Goal: Task Accomplishment & Management: Manage account settings

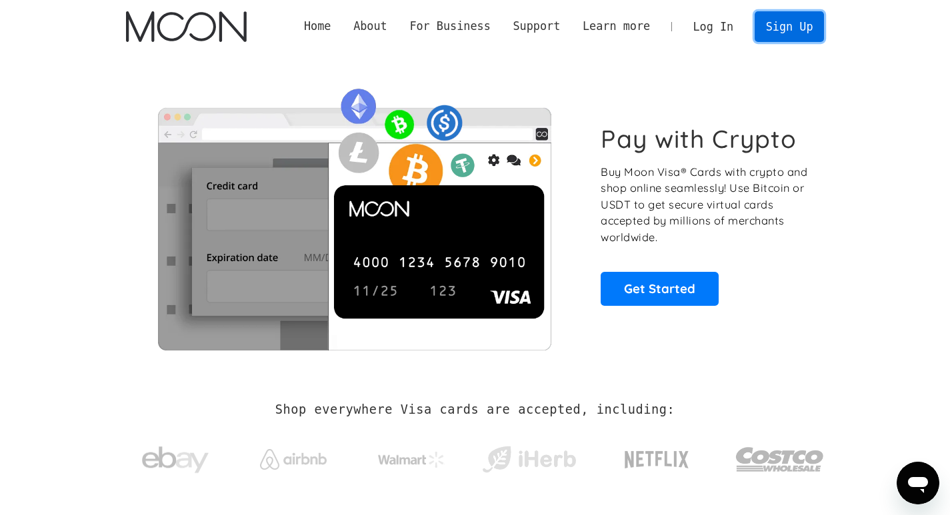
click at [799, 30] on link "Sign Up" at bounding box center [788, 26] width 69 height 30
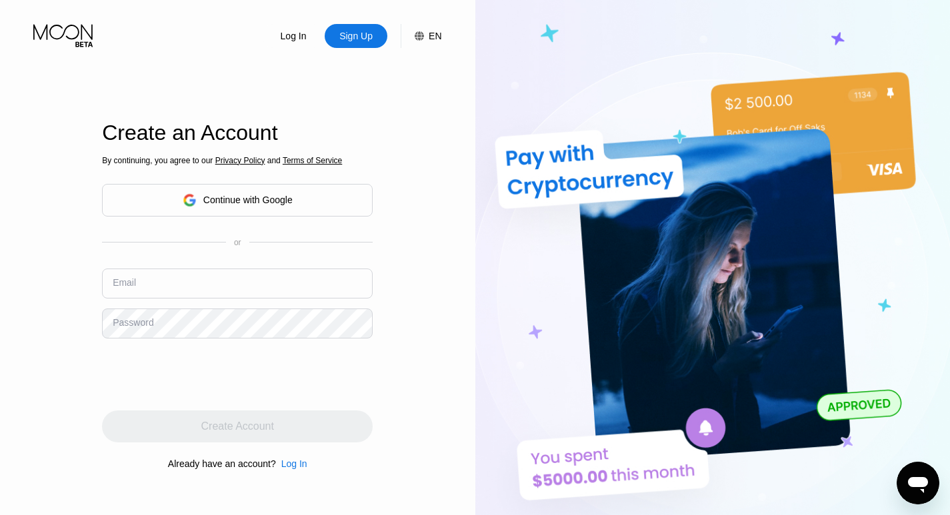
click at [161, 287] on input "text" at bounding box center [237, 284] width 271 height 30
type input "s"
type input "mlucroyart7770@gmail.com"
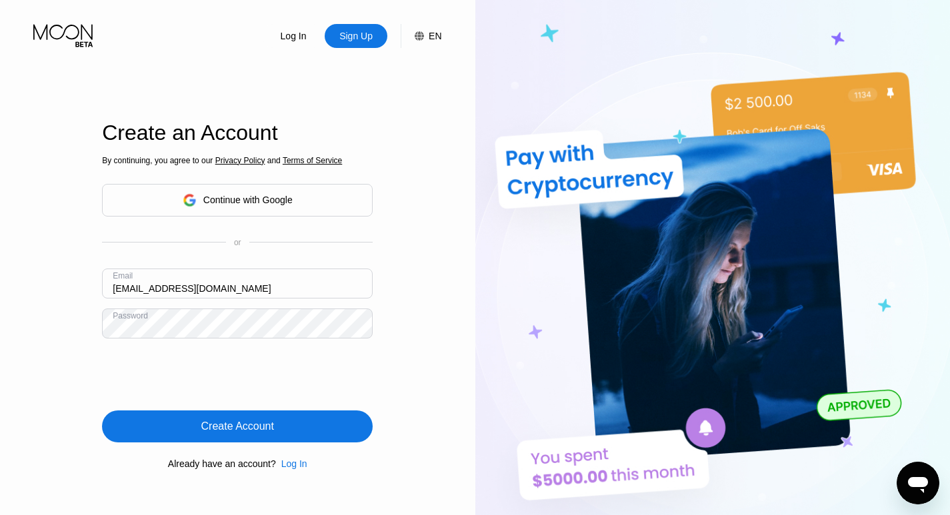
click at [239, 429] on div "Create Account" at bounding box center [237, 426] width 73 height 13
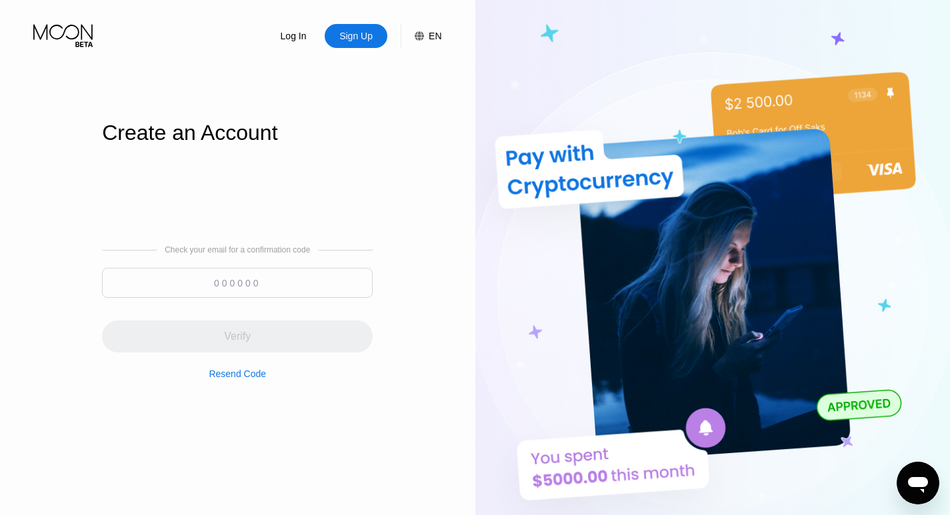
click at [249, 289] on input at bounding box center [237, 283] width 271 height 30
click at [324, 283] on input at bounding box center [237, 283] width 271 height 30
paste input "632528"
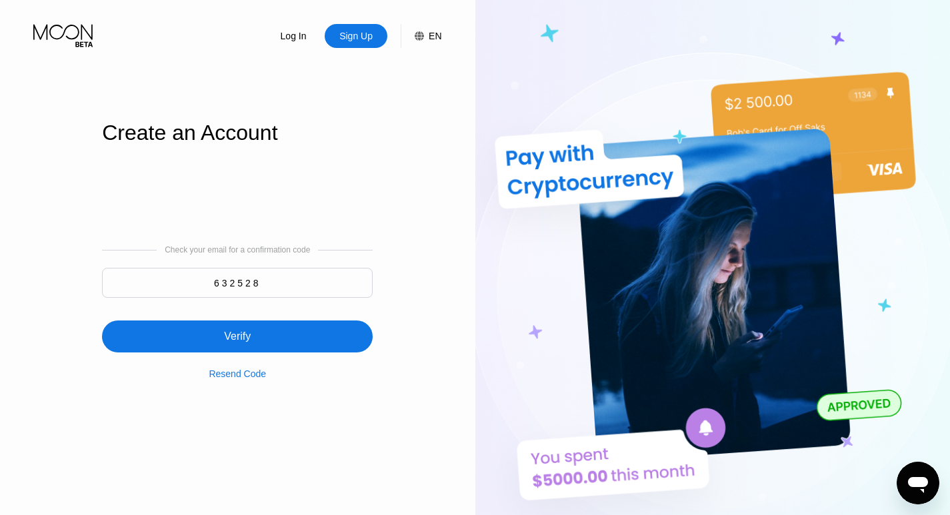
type input "632528"
click at [275, 344] on div "Verify" at bounding box center [237, 337] width 271 height 32
